Goal: Task Accomplishment & Management: Complete application form

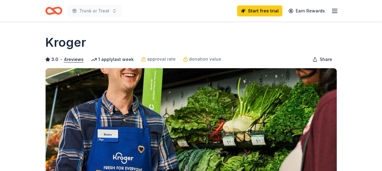
click at [51, 10] on icon "Home" at bounding box center [53, 11] width 17 height 14
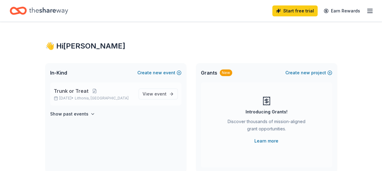
click at [115, 92] on p "Trunk or Treat" at bounding box center [94, 91] width 80 height 7
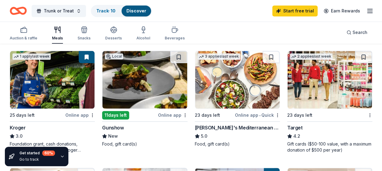
scroll to position [291, 0]
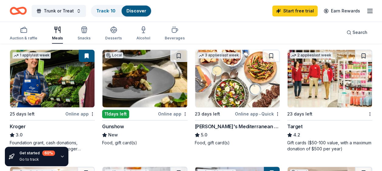
click at [44, 83] on img at bounding box center [52, 79] width 85 height 58
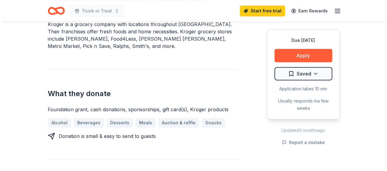
scroll to position [207, 0]
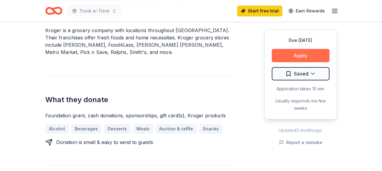
click at [307, 52] on button "Apply" at bounding box center [301, 55] width 58 height 13
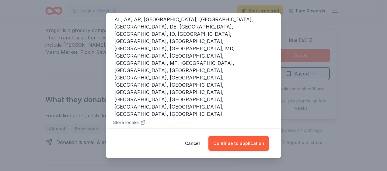
scroll to position [84, 0]
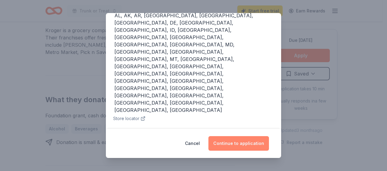
click at [247, 145] on button "Continue to application" at bounding box center [238, 143] width 60 height 15
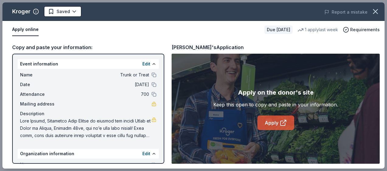
click at [286, 128] on link "Apply" at bounding box center [275, 123] width 37 height 15
